Goal: Information Seeking & Learning: Learn about a topic

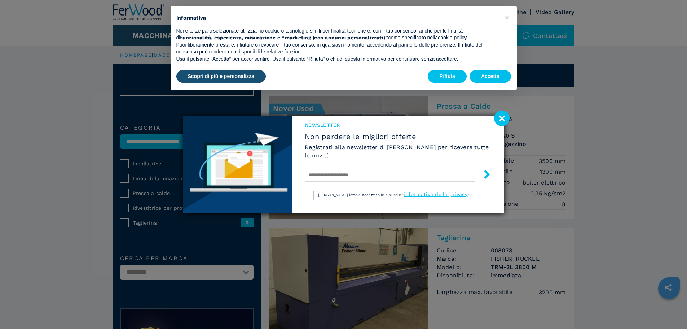
click at [501, 118] on image at bounding box center [502, 118] width 16 height 16
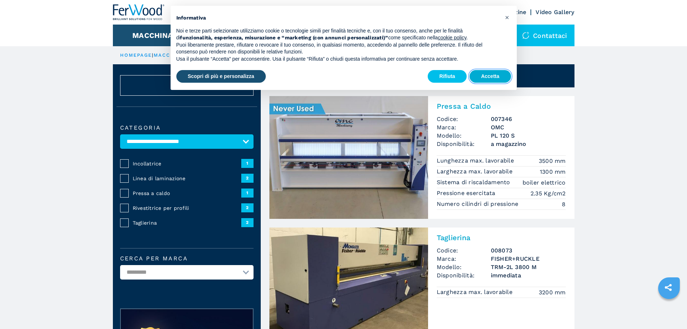
click at [478, 73] on button "Accetta" at bounding box center [490, 76] width 41 height 13
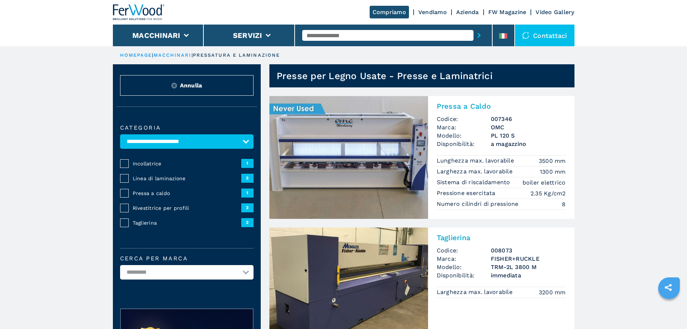
click at [361, 134] on img at bounding box center [349, 157] width 159 height 123
click at [324, 145] on img at bounding box center [349, 157] width 159 height 123
click at [307, 113] on img at bounding box center [349, 157] width 159 height 123
click at [306, 111] on img at bounding box center [349, 157] width 159 height 123
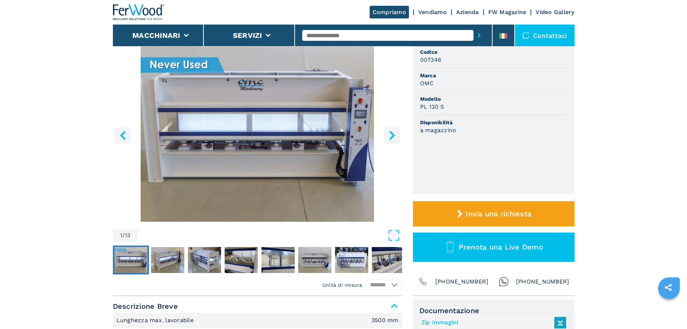
scroll to position [72, 0]
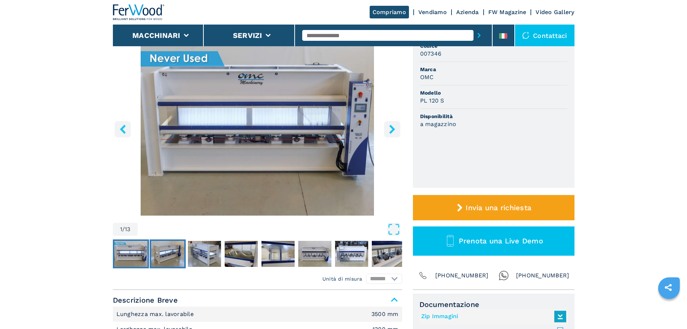
click at [161, 250] on img "Go to Slide 2" at bounding box center [167, 254] width 33 height 26
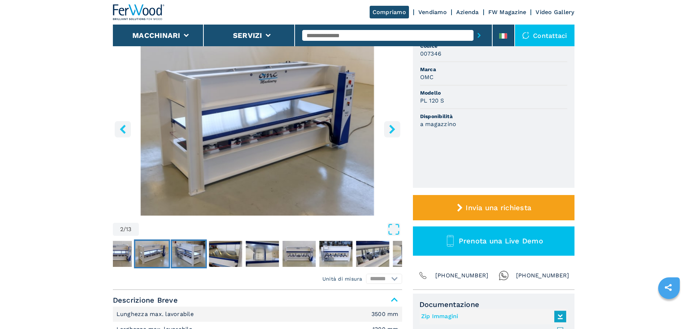
click at [196, 253] on img "Go to Slide 3" at bounding box center [188, 254] width 33 height 26
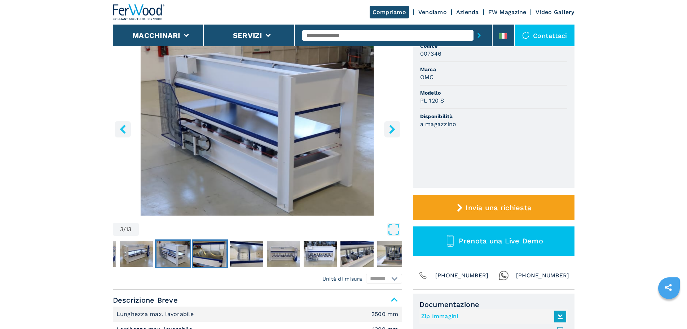
click at [218, 255] on img "Go to Slide 4" at bounding box center [209, 254] width 33 height 26
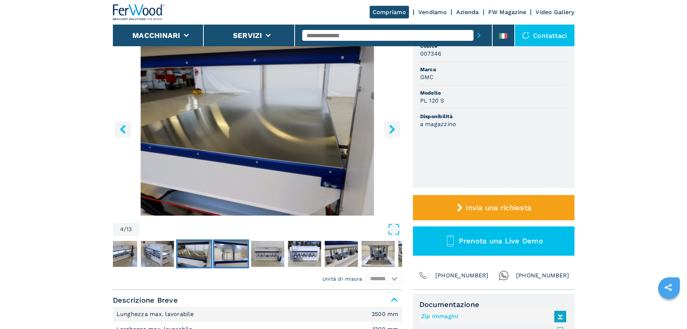
click at [228, 254] on img "Go to Slide 5" at bounding box center [230, 254] width 33 height 26
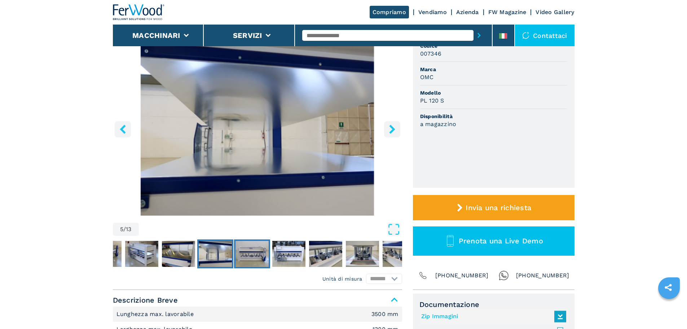
click at [249, 255] on img "Go to Slide 6" at bounding box center [252, 254] width 33 height 26
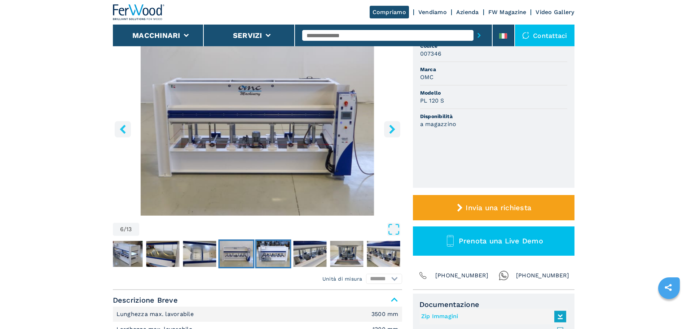
click at [281, 254] on img "Go to Slide 7" at bounding box center [273, 254] width 33 height 26
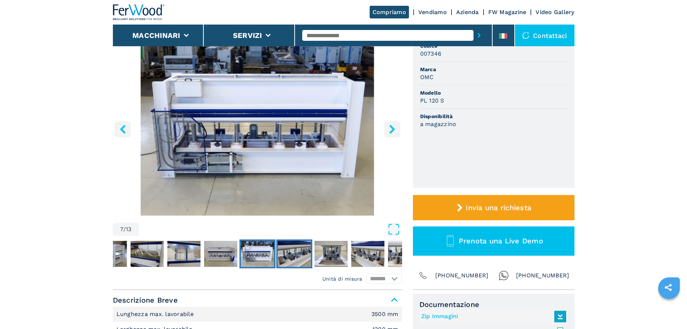
click at [292, 253] on img "Go to Slide 8" at bounding box center [294, 254] width 33 height 26
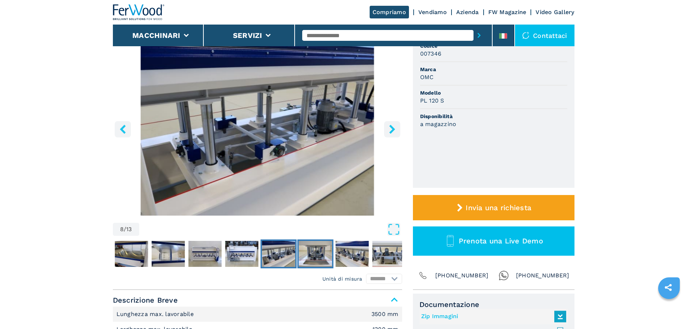
click at [314, 253] on img "Go to Slide 9" at bounding box center [315, 254] width 33 height 26
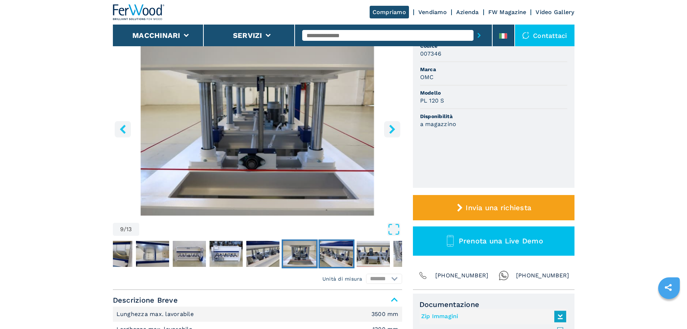
click at [331, 253] on img "Go to Slide 10" at bounding box center [336, 254] width 33 height 26
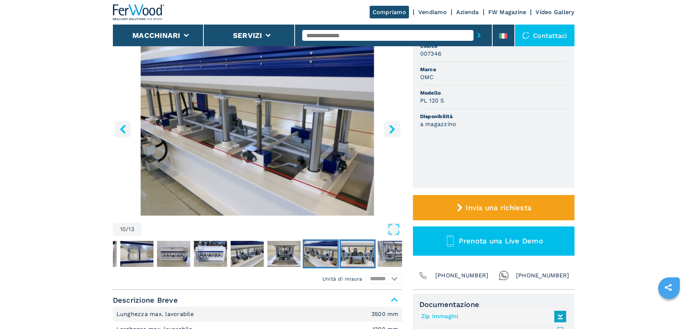
click at [352, 252] on img "Go to Slide 11" at bounding box center [357, 254] width 33 height 26
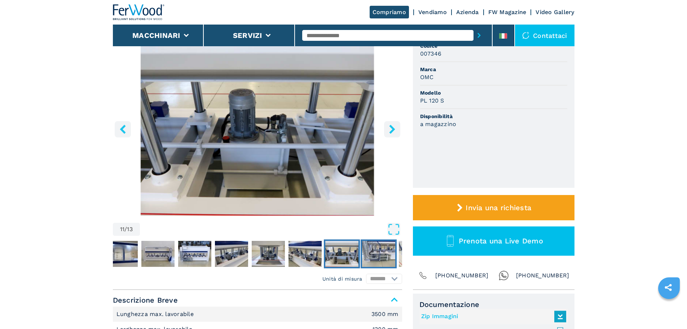
click at [381, 254] on img "Go to Slide 12" at bounding box center [378, 254] width 33 height 26
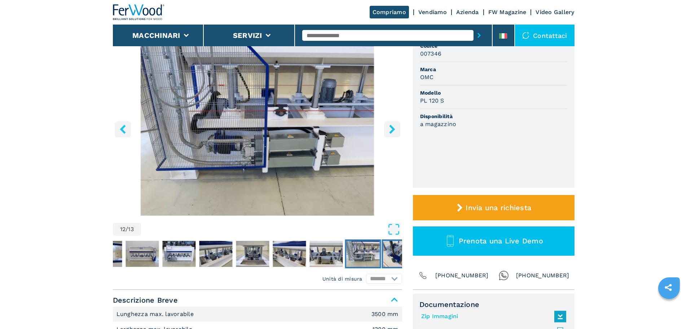
click at [399, 255] on img "Go to Slide 13" at bounding box center [399, 254] width 33 height 26
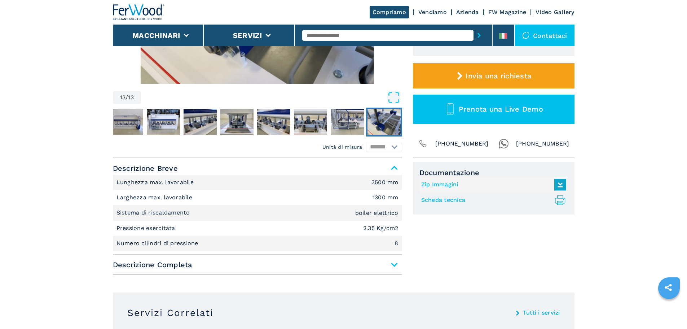
scroll to position [217, 0]
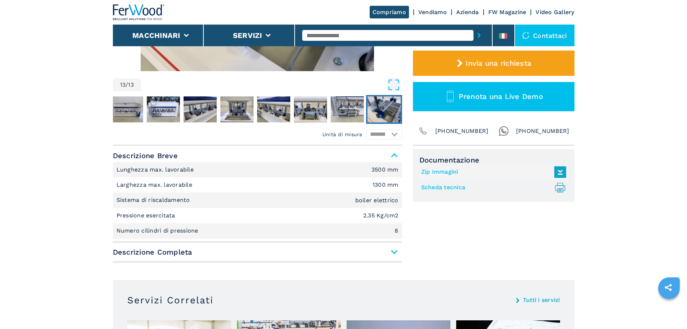
click at [398, 251] on span "Descrizione Completa" at bounding box center [257, 251] width 289 height 13
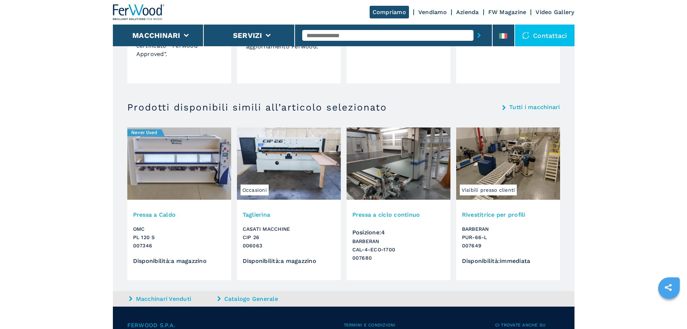
scroll to position [938, 0]
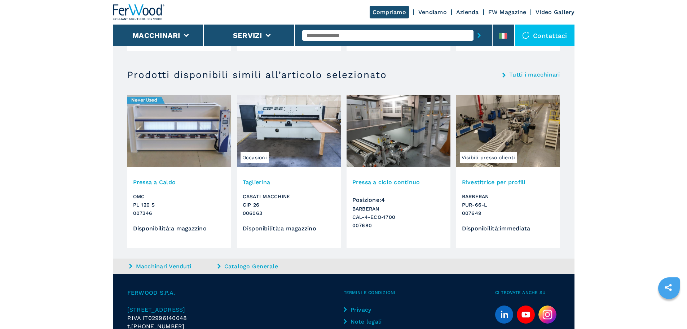
scroll to position [772, 0]
